Goal: Navigation & Orientation: Find specific page/section

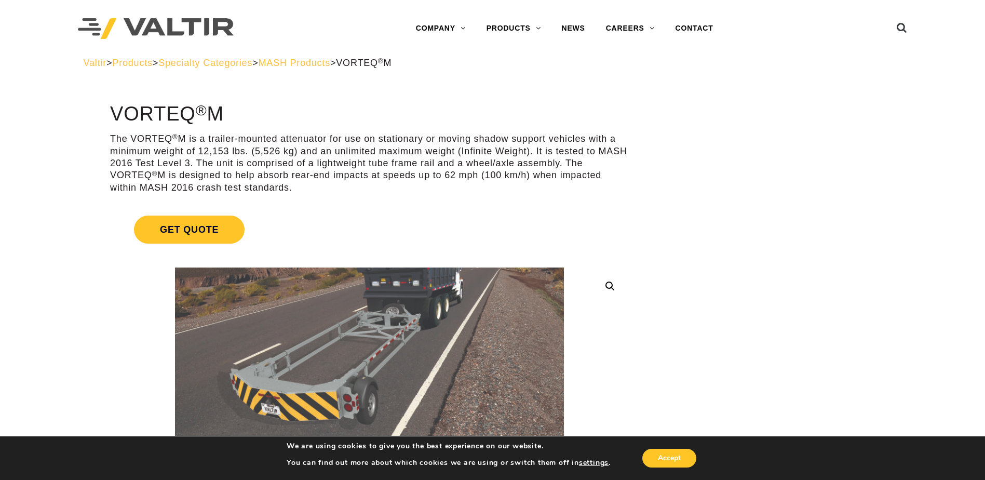
click at [392, 64] on span "VORTEQ ® M" at bounding box center [364, 63] width 56 height 10
click at [330, 62] on span "MASH Products" at bounding box center [295, 63] width 72 height 10
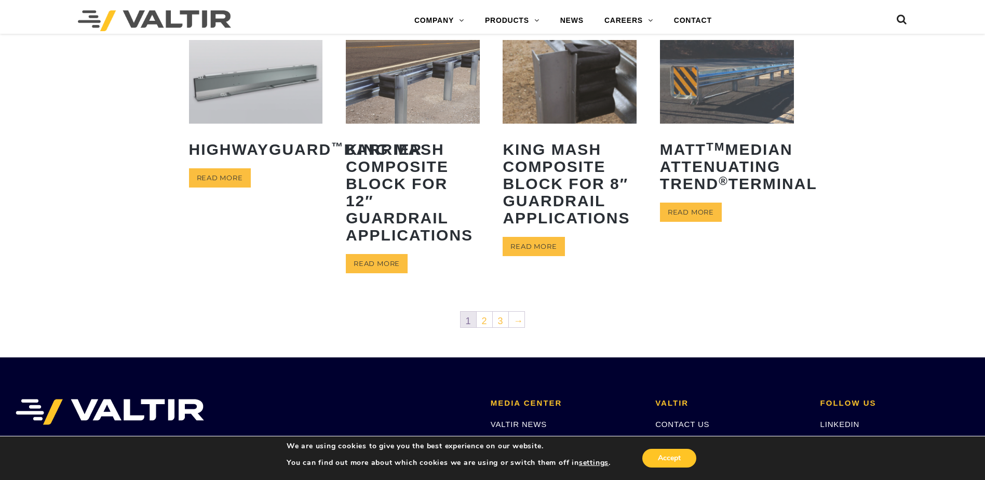
scroll to position [519, 0]
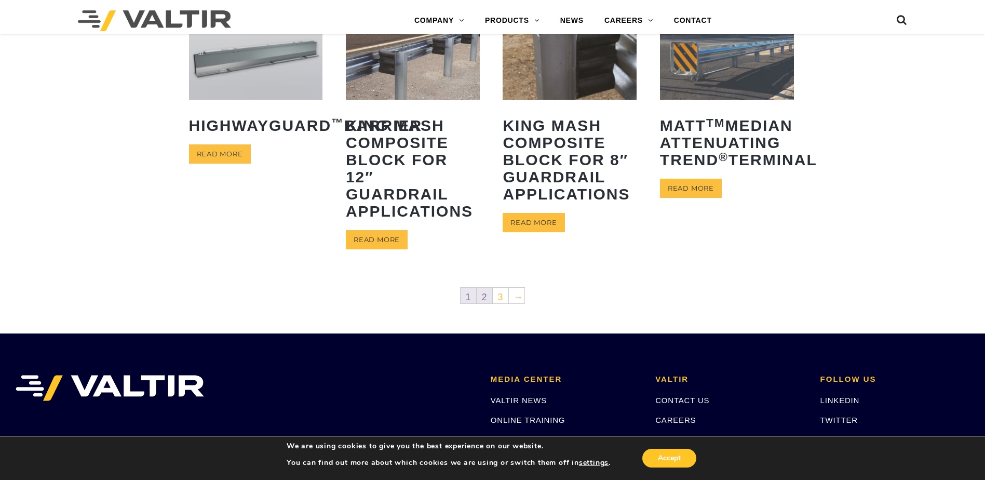
click at [489, 293] on link "2" at bounding box center [485, 296] width 16 height 16
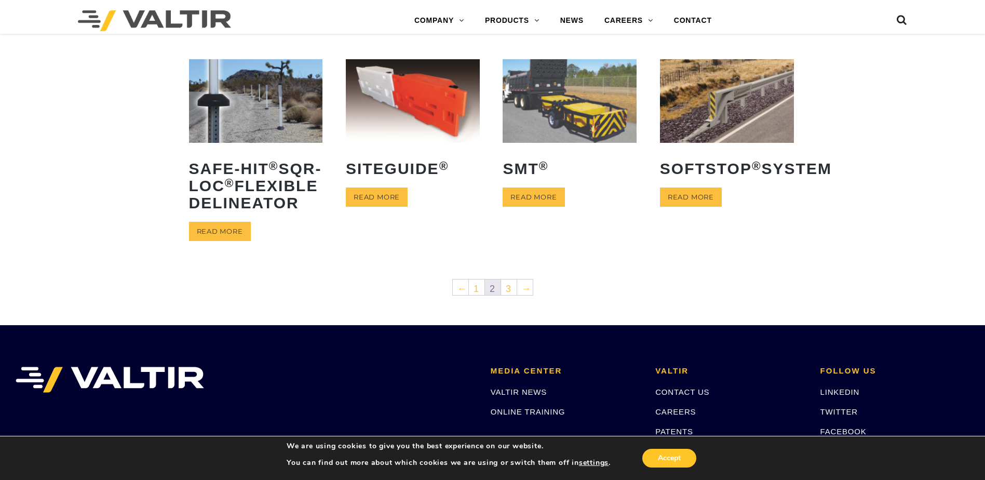
scroll to position [468, 0]
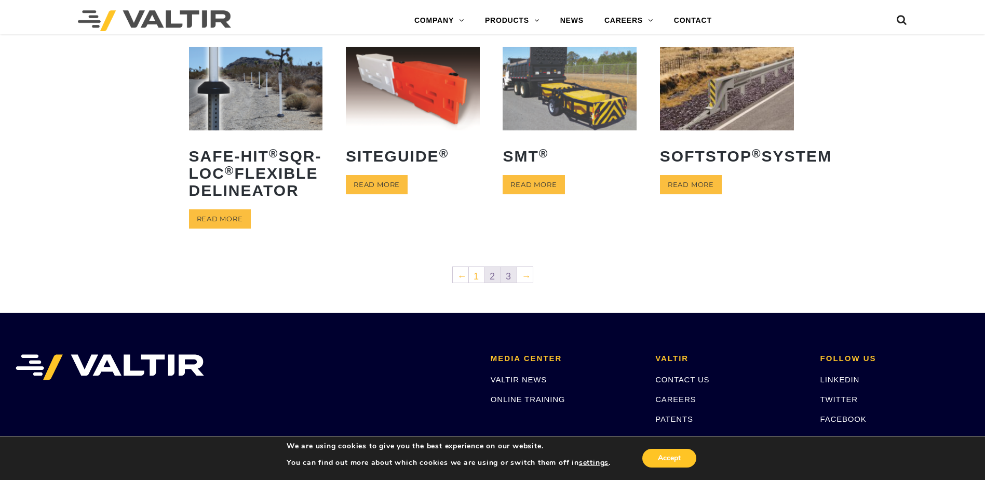
click at [502, 283] on link "3" at bounding box center [509, 275] width 16 height 16
